Goal: Transaction & Acquisition: Purchase product/service

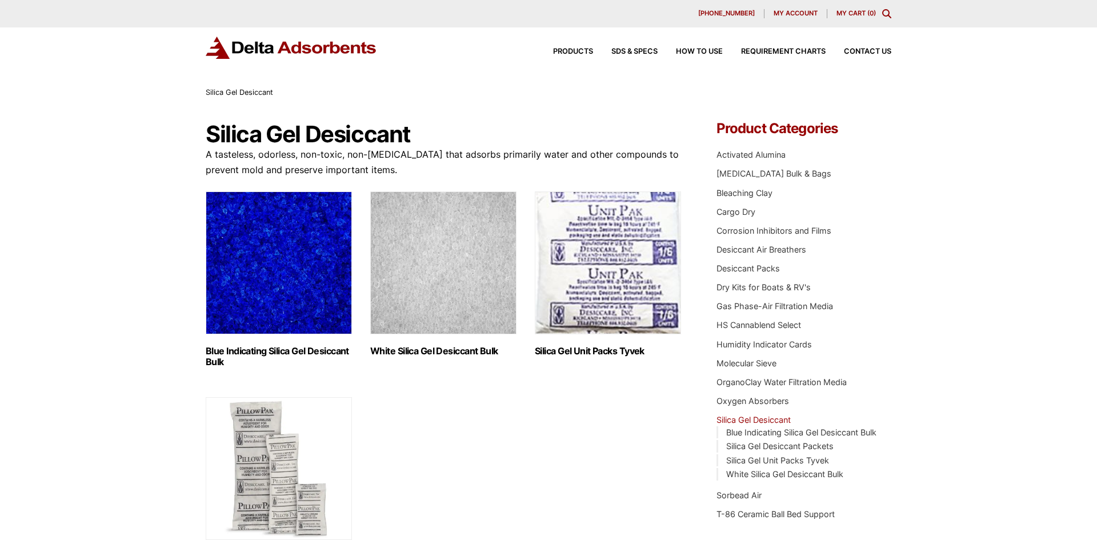
click at [406, 272] on img "Visit product category White Silica Gel Desiccant Bulk" at bounding box center [443, 262] width 146 height 143
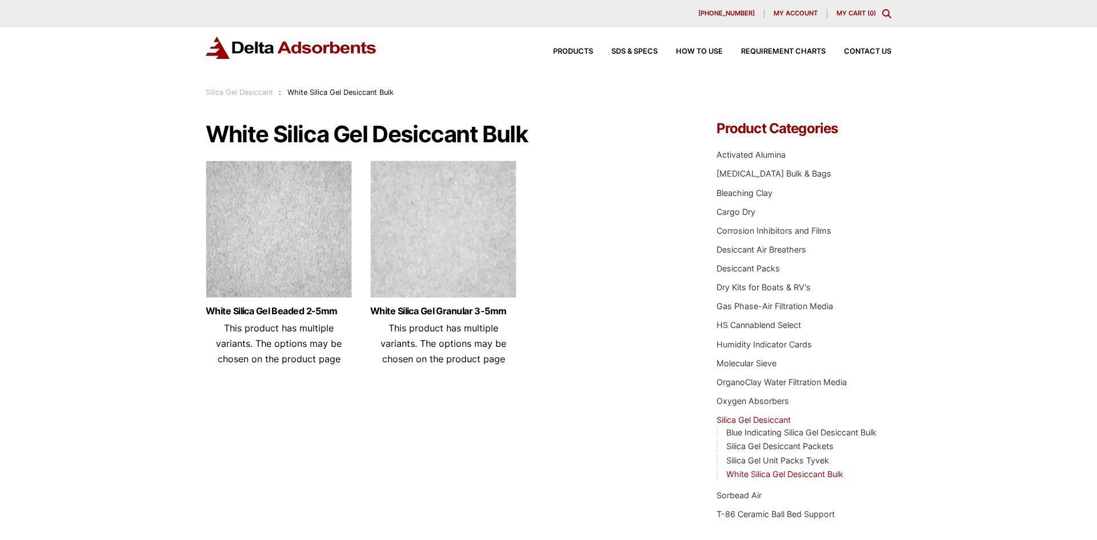
click at [318, 281] on img at bounding box center [279, 232] width 146 height 143
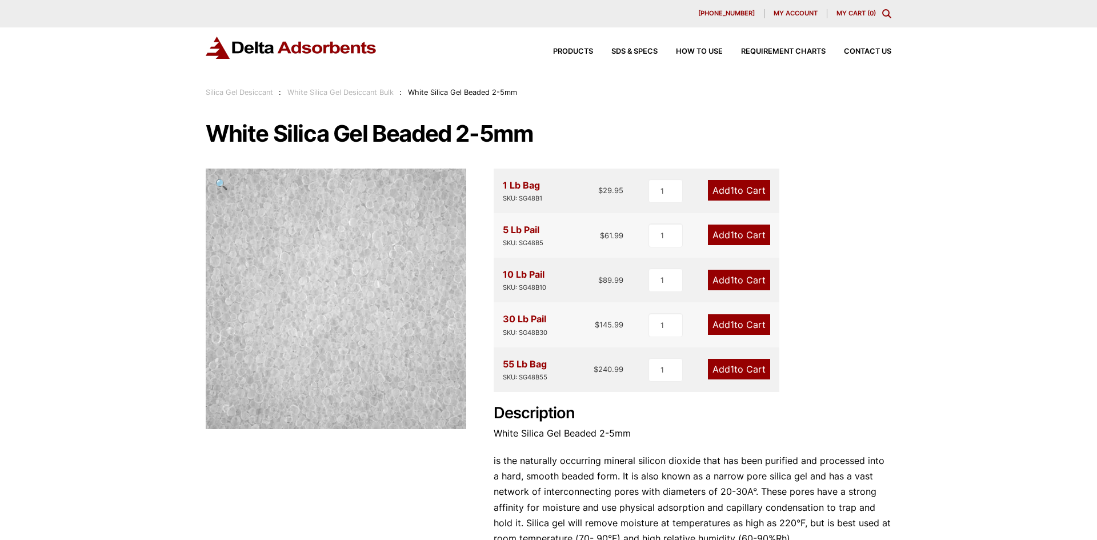
click at [695, 113] on div "Our website has detected that you are using an outdated browser that will preve…" at bounding box center [548, 443] width 1097 height 887
